Goal: Task Accomplishment & Management: Complete application form

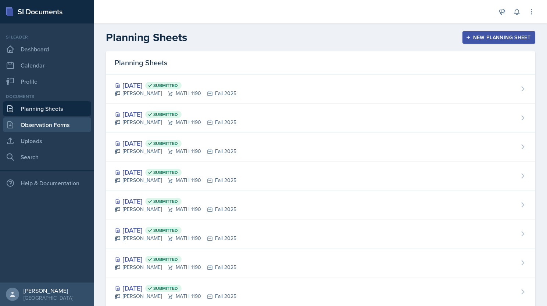
click at [41, 125] on link "Observation Forms" at bounding box center [47, 125] width 88 height 15
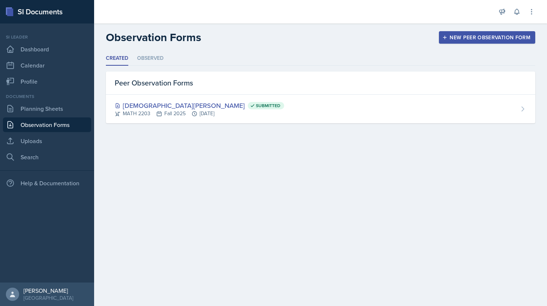
click at [494, 39] on div "New Peer Observation Form" at bounding box center [486, 38] width 87 height 6
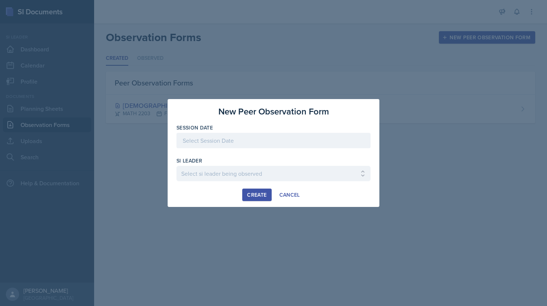
click at [257, 144] on div at bounding box center [273, 140] width 194 height 15
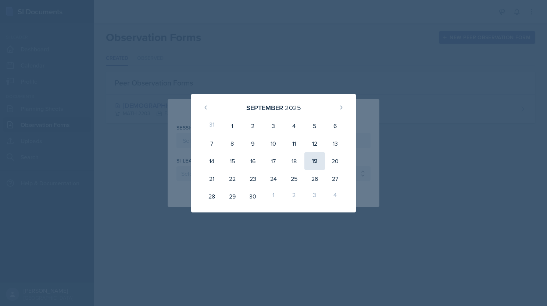
click at [314, 159] on div "19" at bounding box center [314, 161] width 21 height 18
type input "[DATE]"
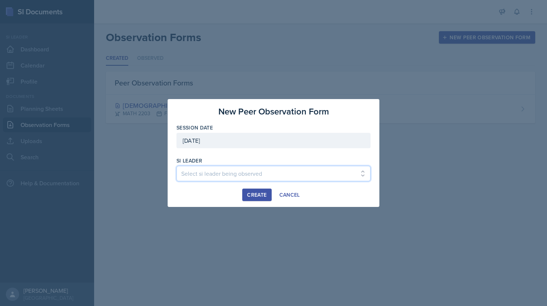
click at [283, 174] on select "Select si leader being observed [PERSON_NAME] / PSYC 2500 / The Phantoms of The…" at bounding box center [273, 173] width 194 height 15
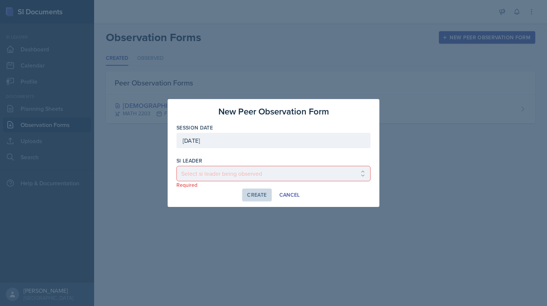
click at [410, 184] on div at bounding box center [273, 153] width 547 height 306
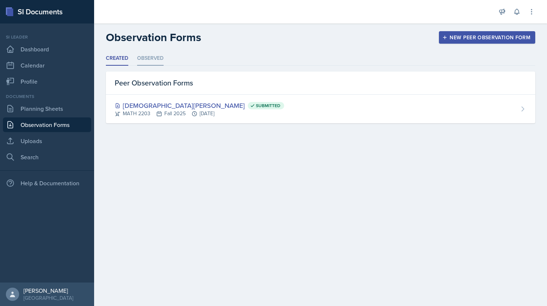
click at [141, 57] on li "Observed" at bounding box center [150, 58] width 26 height 14
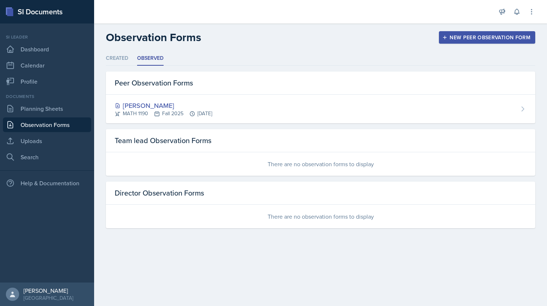
click at [129, 58] on ul "Created Observed" at bounding box center [320, 58] width 429 height 14
click at [121, 57] on li "Created" at bounding box center [117, 58] width 22 height 14
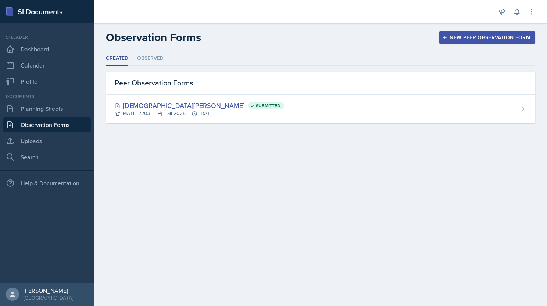
click at [453, 41] on button "New Peer Observation Form" at bounding box center [487, 37] width 96 height 12
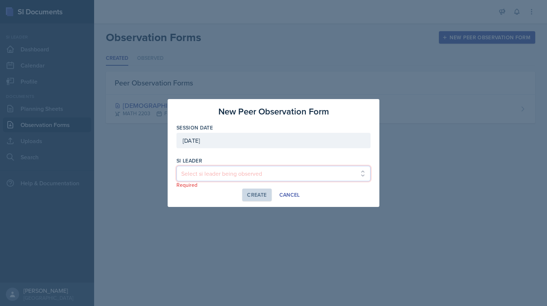
click at [240, 173] on select "Select si leader being observed [PERSON_NAME] / PSYC 2500 / The Phantoms of The…" at bounding box center [273, 173] width 194 height 15
select select "5e4713ed-d546-46c5-82af-ef653beeb46c"
click at [176, 166] on select "Select si leader being observed [PERSON_NAME] / PSYC 2500 / The Phantoms of The…" at bounding box center [273, 173] width 194 height 15
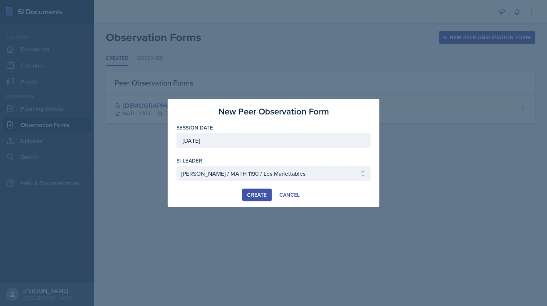
click at [254, 196] on div "Create" at bounding box center [256, 195] width 19 height 6
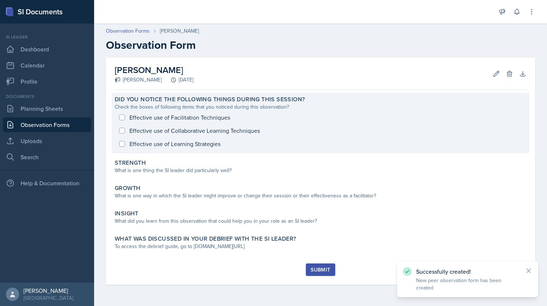
click at [178, 121] on div "Effective use of Facilitation Techniques Effective use of Collaborative Learnin…" at bounding box center [320, 131] width 411 height 40
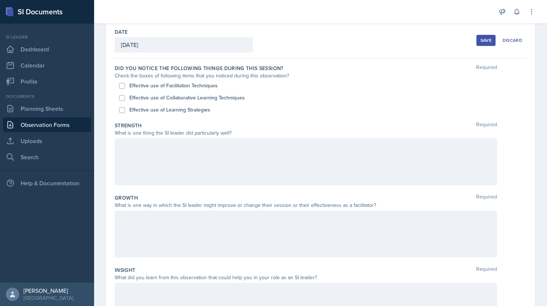
scroll to position [35, 0]
click at [190, 99] on label "Effective use of Collaborative Learning Techniques" at bounding box center [186, 98] width 115 height 8
click at [125, 99] on input "Effective use of Collaborative Learning Techniques" at bounding box center [122, 98] width 6 height 6
checkbox input "true"
click at [188, 113] on label "Effective use of Learning Strategies" at bounding box center [169, 111] width 81 height 8
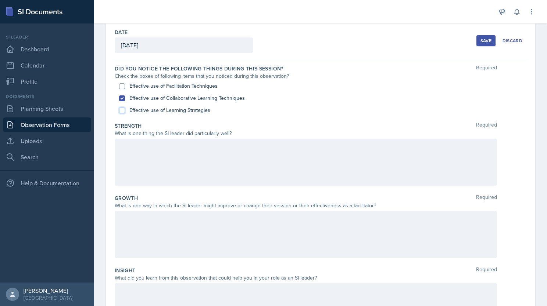
click at [125, 113] on input "Effective use of Learning Strategies" at bounding box center [122, 111] width 6 height 6
checkbox input "true"
click at [180, 89] on label "Effective use of Facilitation Techniques" at bounding box center [173, 86] width 88 height 8
click at [125, 89] on input "Effective use of Facilitation Techniques" at bounding box center [122, 86] width 6 height 6
checkbox input "true"
